Goal: Task Accomplishment & Management: Use online tool/utility

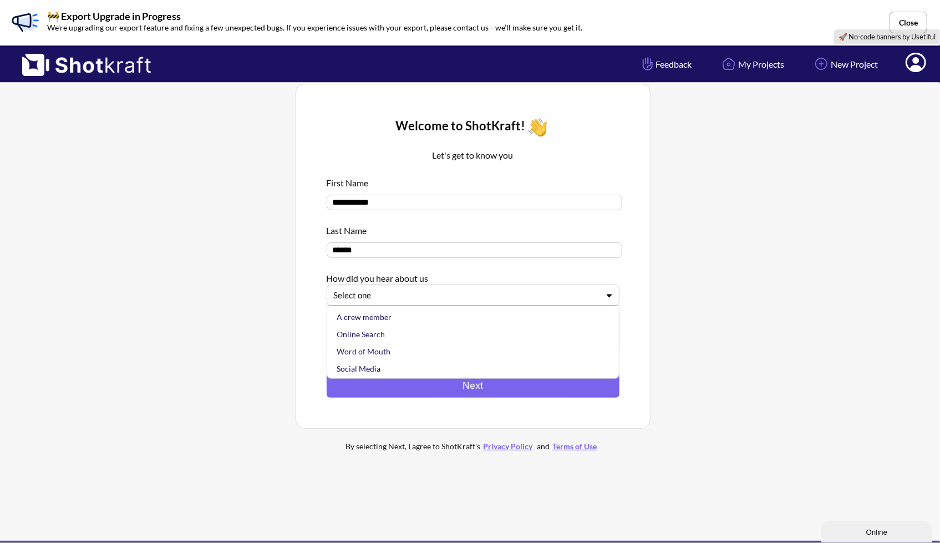
click at [459, 295] on div at bounding box center [466, 295] width 265 height 13
click at [444, 339] on div "Online Search" at bounding box center [476, 334] width 282 height 17
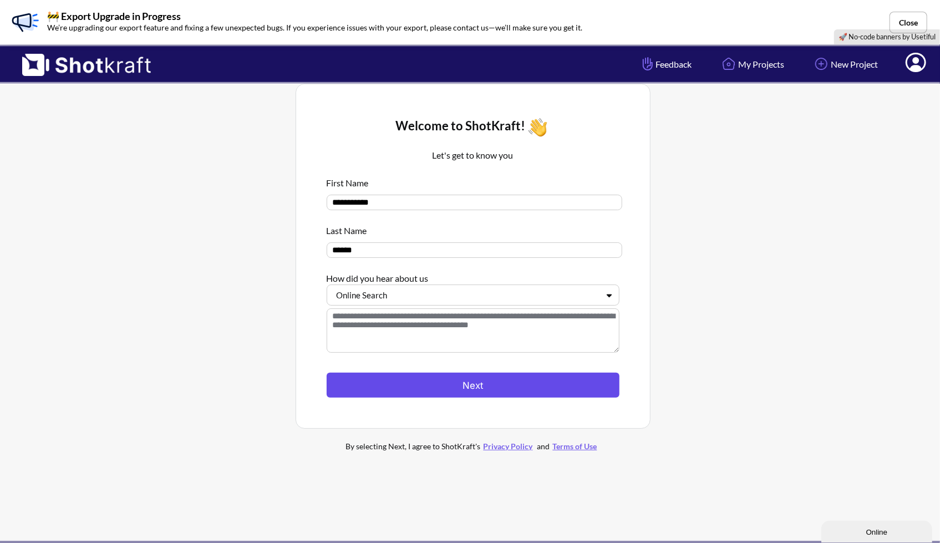
click at [473, 379] on button "Next" at bounding box center [473, 385] width 293 height 25
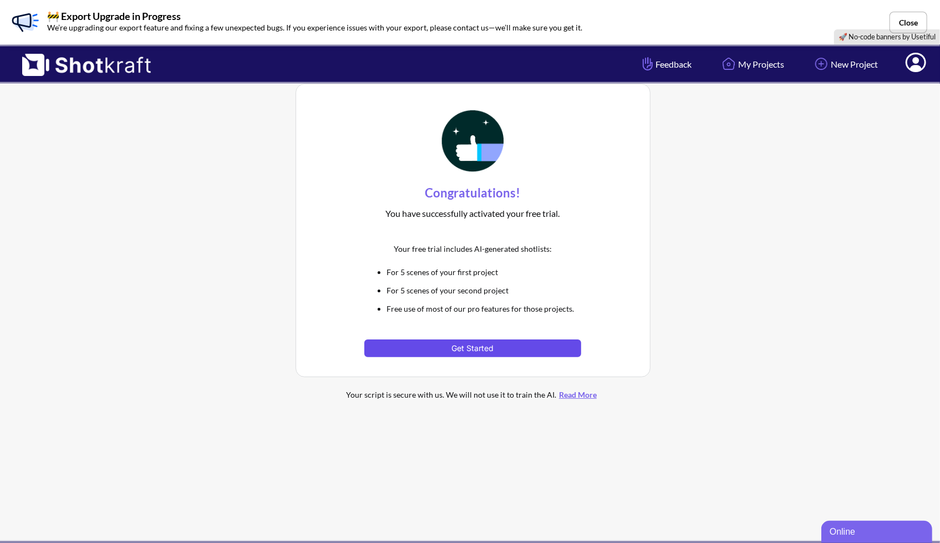
click at [482, 346] on button "Get Started" at bounding box center [473, 349] width 217 height 18
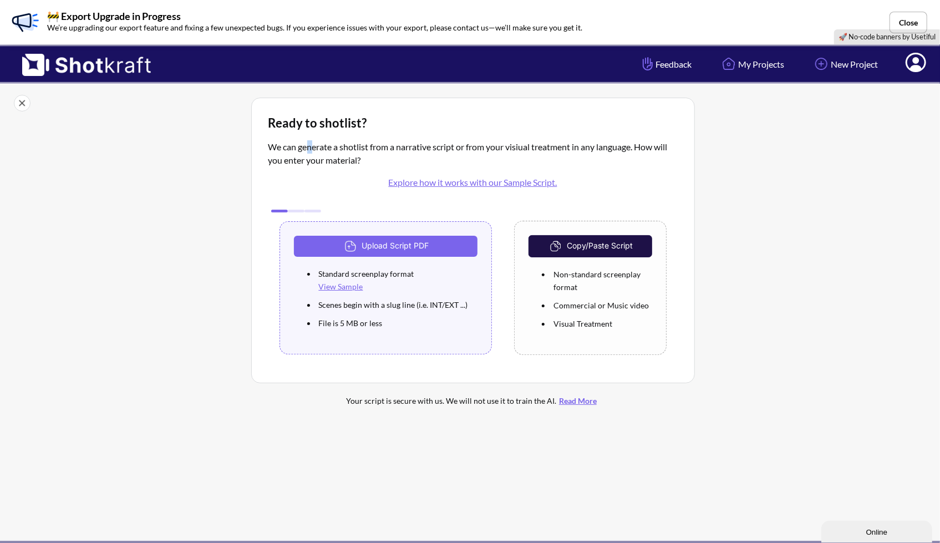
click at [314, 150] on p "We can generate a shotlist from a narrative script or from your visiual treatme…" at bounding box center [473, 169] width 409 height 58
click at [839, 73] on link "New Project" at bounding box center [845, 63] width 83 height 29
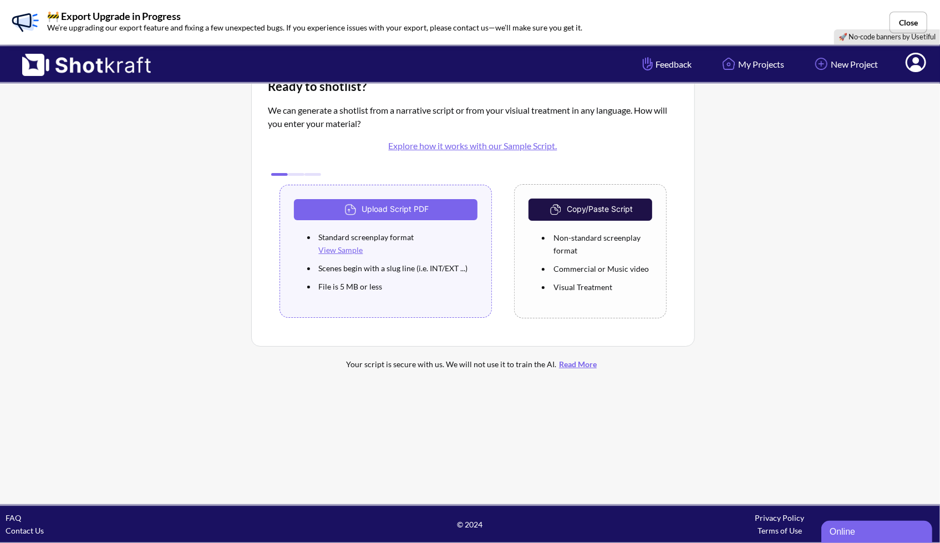
click at [344, 249] on link "View Sample" at bounding box center [341, 249] width 44 height 9
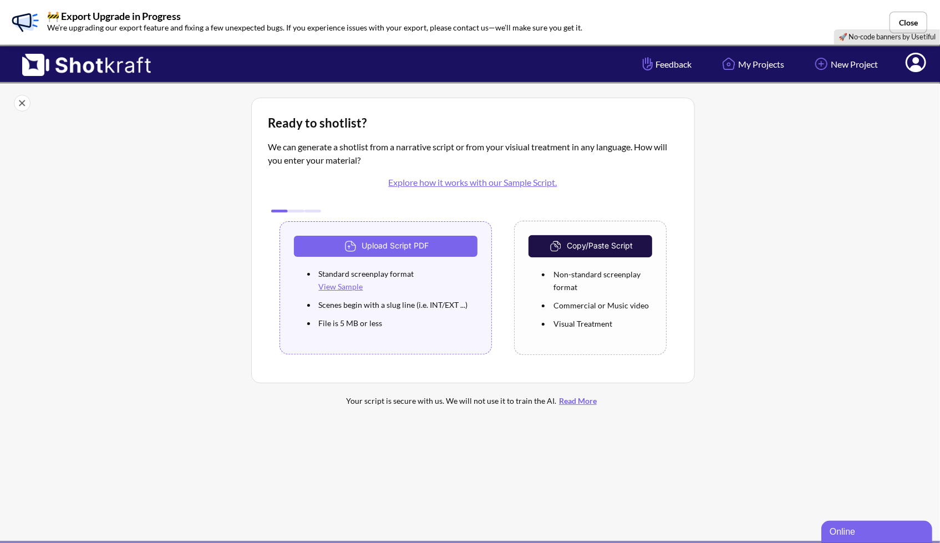
click at [595, 246] on button "Copy/Paste Script" at bounding box center [590, 246] width 123 height 22
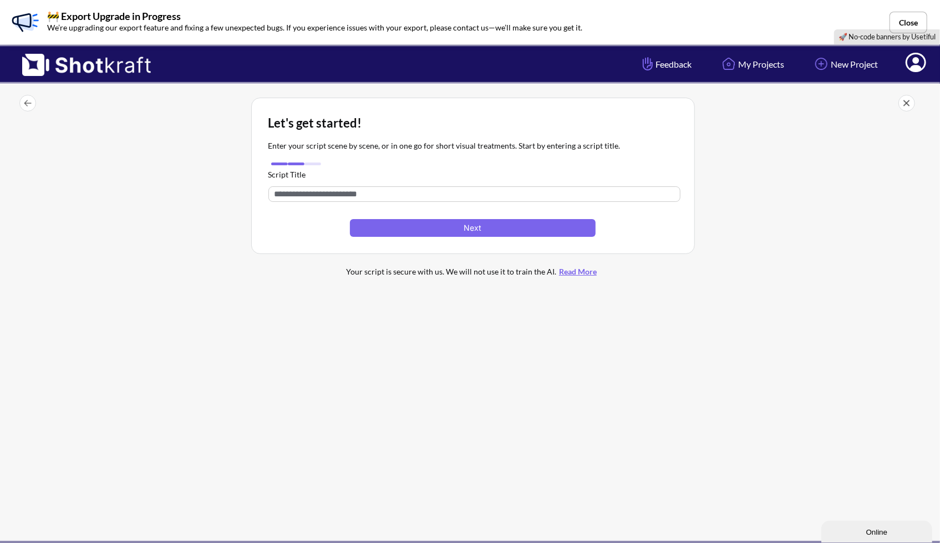
click at [381, 197] on input "text" at bounding box center [475, 194] width 412 height 16
type input "***"
click at [412, 229] on button "Next" at bounding box center [472, 228] width 245 height 18
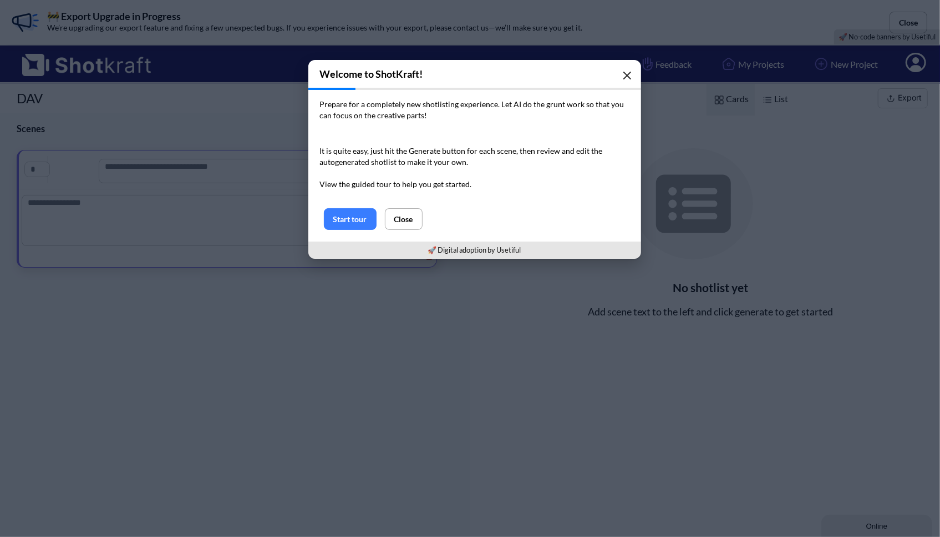
click at [622, 79] on button "button" at bounding box center [627, 75] width 22 height 22
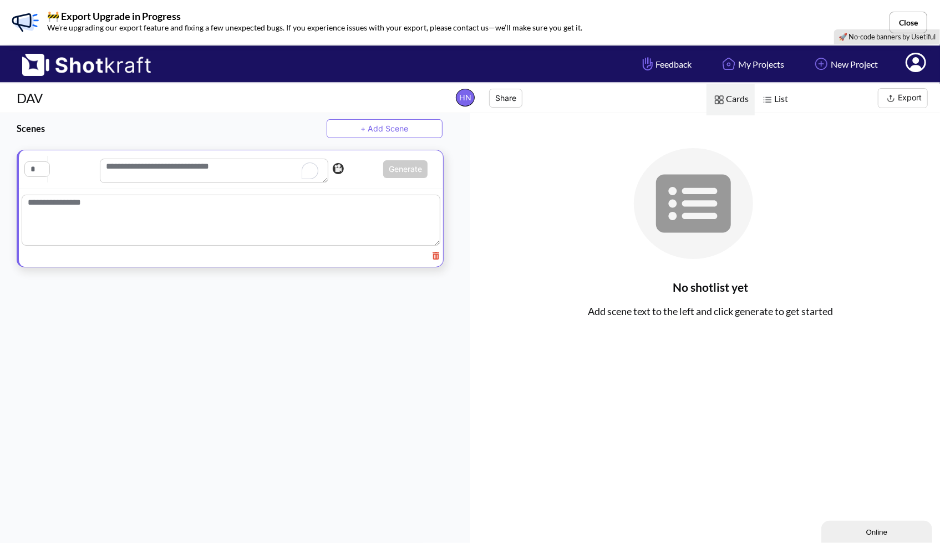
click at [156, 174] on textarea "To enrich screen reader interactions, please activate Accessibility in Grammarl…" at bounding box center [214, 171] width 229 height 24
